Goal: Navigation & Orientation: Find specific page/section

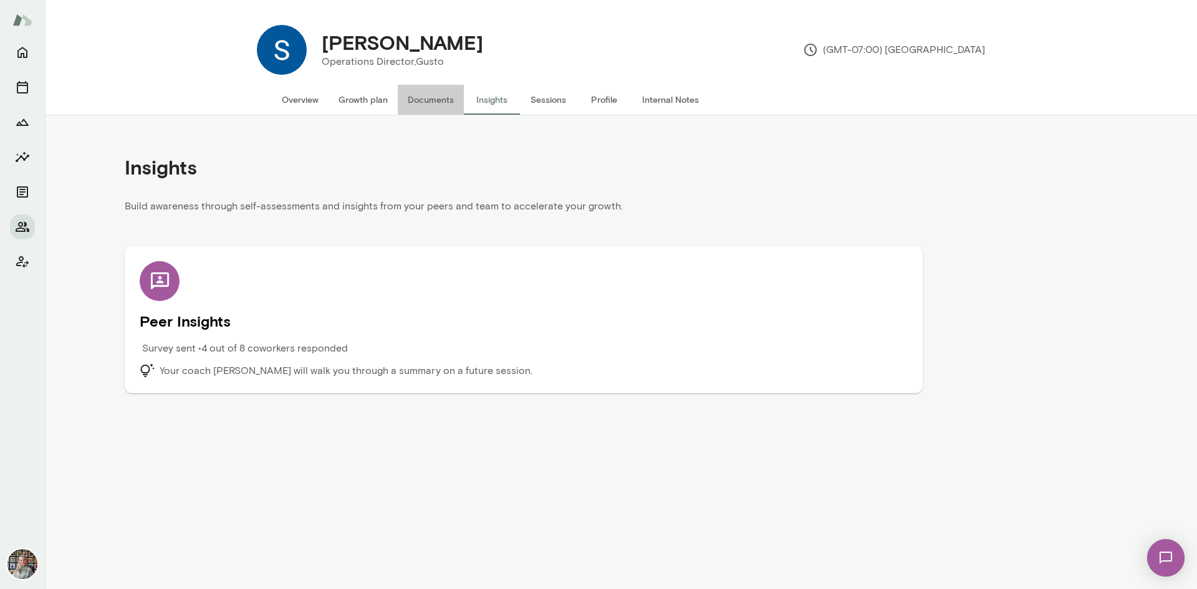
click at [429, 94] on button "Documents" at bounding box center [431, 100] width 66 height 30
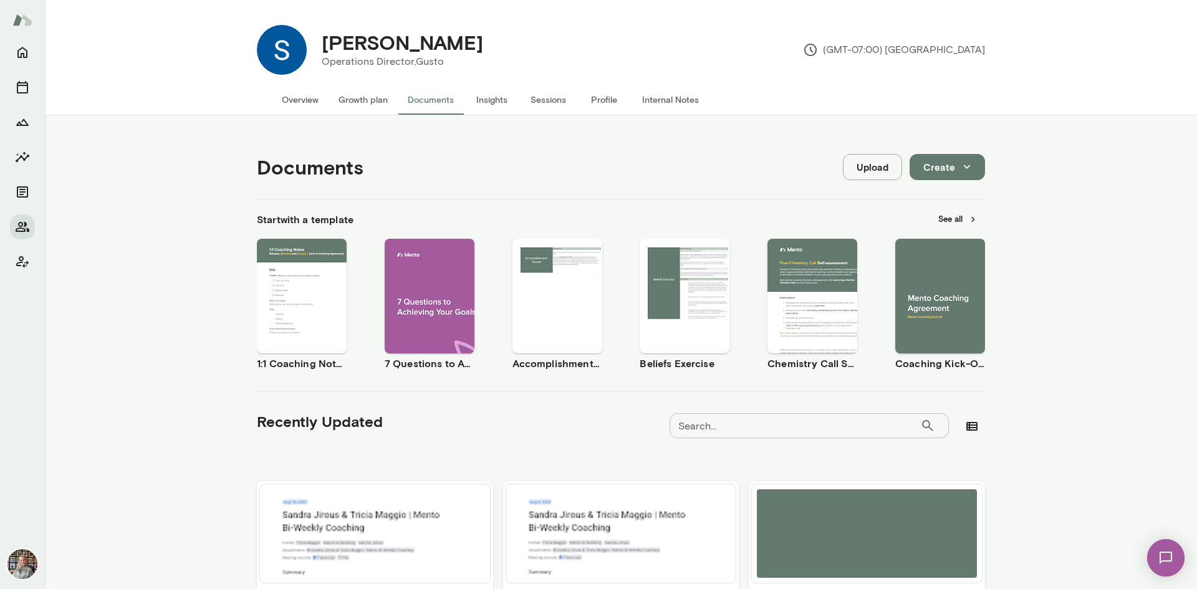
click at [301, 98] on button "Overview" at bounding box center [300, 100] width 57 height 30
